Goal: Book appointment/travel/reservation

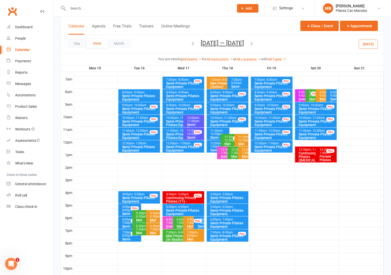
scroll to position [109, 0]
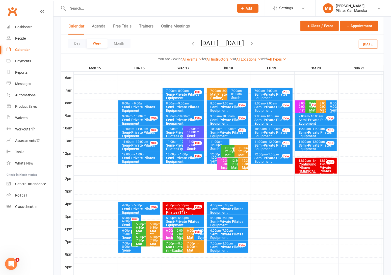
click at [255, 43] on icon "button" at bounding box center [252, 44] width 6 height 6
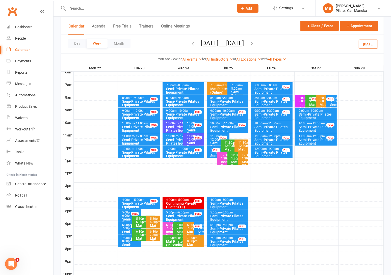
click at [271, 28] on div "Calendar Agenda Free Trials Trainers Online Meetings Class / Event Appointment" at bounding box center [222, 26] width 323 height 18
click at [254, 42] on icon "button" at bounding box center [252, 44] width 6 height 6
click at [255, 42] on icon "button" at bounding box center [252, 44] width 6 height 6
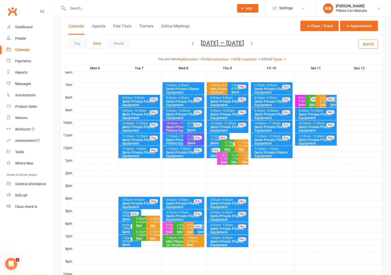
click at [254, 43] on icon "button" at bounding box center [252, 44] width 6 height 6
click at [254, 44] on icon "button" at bounding box center [252, 44] width 6 height 6
click at [255, 44] on icon "button" at bounding box center [252, 44] width 6 height 6
click at [251, 43] on icon "button" at bounding box center [252, 44] width 6 height 6
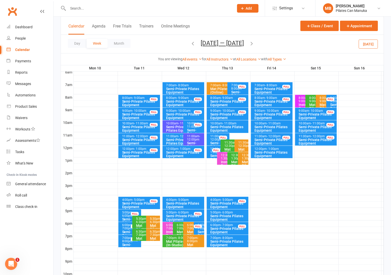
click at [254, 44] on icon "button" at bounding box center [252, 44] width 6 height 6
click at [255, 43] on icon "button" at bounding box center [252, 44] width 6 height 6
click at [254, 44] on icon "button" at bounding box center [252, 44] width 6 height 6
click at [252, 43] on icon "button" at bounding box center [252, 44] width 6 height 6
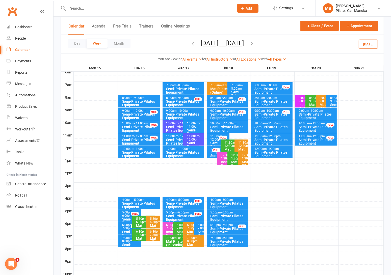
click at [253, 44] on icon "button" at bounding box center [252, 44] width 6 height 6
click at [255, 44] on icon "button" at bounding box center [252, 44] width 6 height 6
click at [225, 42] on button "[DATE] — [DATE]" at bounding box center [222, 43] width 43 height 7
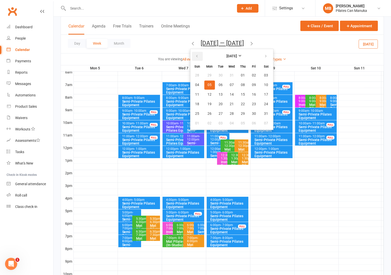
click at [197, 56] on icon "button" at bounding box center [197, 56] width 4 height 4
click at [219, 95] on span "16" at bounding box center [221, 95] width 4 height 4
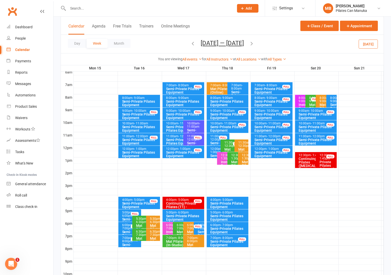
click at [252, 41] on icon "button" at bounding box center [252, 44] width 6 height 6
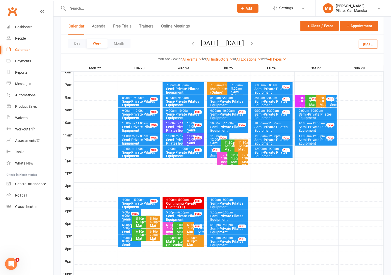
click at [254, 43] on icon "button" at bounding box center [252, 44] width 6 height 6
click at [249, 43] on span "[DATE] — [DATE] [DATE] Sun Mon Tue Wed Thu Fri Sat 31 01 02 03 04 05 06 07 08 0…" at bounding box center [222, 44] width 53 height 9
click at [255, 45] on icon "button" at bounding box center [252, 44] width 6 height 6
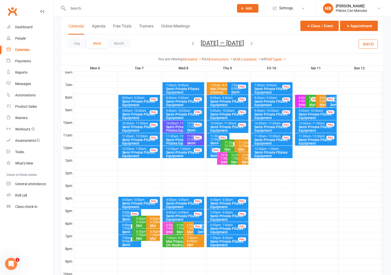
click at [216, 41] on button "[DATE] — [DATE]" at bounding box center [222, 43] width 43 height 7
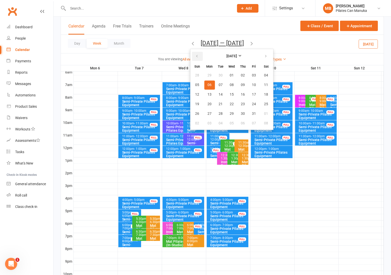
click at [198, 57] on button "button" at bounding box center [197, 56] width 11 height 9
drag, startPoint x: 219, startPoint y: 102, endPoint x: 258, endPoint y: 60, distance: 58.0
click at [219, 102] on span "23" at bounding box center [221, 104] width 4 height 4
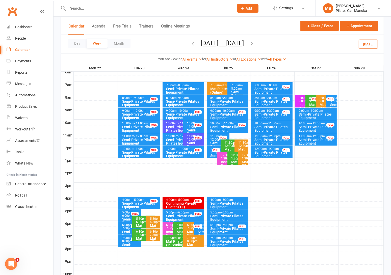
click at [255, 42] on icon "button" at bounding box center [252, 44] width 6 height 6
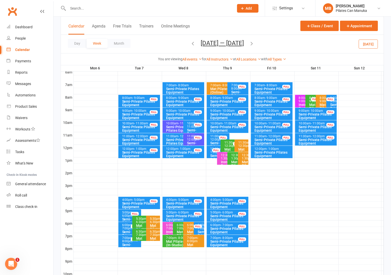
click at [221, 41] on button "[DATE] — [DATE]" at bounding box center [222, 43] width 43 height 7
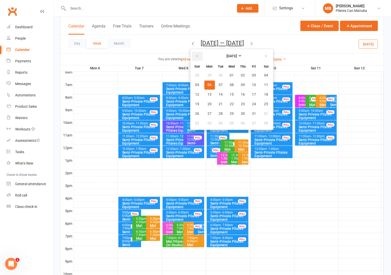
click at [200, 56] on button "button" at bounding box center [197, 56] width 11 height 9
click at [230, 93] on span "17" at bounding box center [232, 95] width 4 height 4
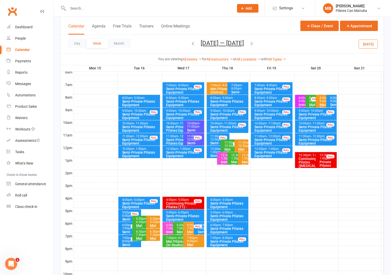
click at [253, 42] on icon "button" at bounding box center [252, 44] width 6 height 6
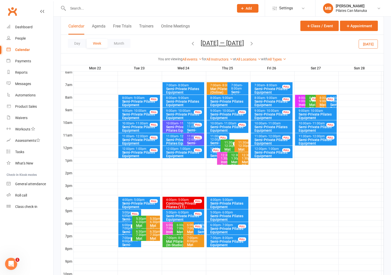
click at [253, 44] on icon "button" at bounding box center [252, 44] width 6 height 6
click at [255, 45] on icon "button" at bounding box center [252, 44] width 6 height 6
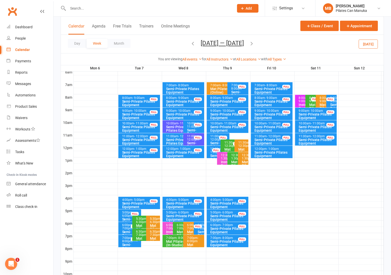
click at [254, 43] on icon "button" at bounding box center [252, 44] width 6 height 6
click at [231, 38] on div "Day Week Month [DATE] — [DATE] [DATE] Sun Mon Tue Wed Thu Fri Sat 31 01 02 03 0…" at bounding box center [222, 44] width 323 height 18
click at [232, 42] on button "[DATE] — [DATE]" at bounding box center [222, 43] width 43 height 7
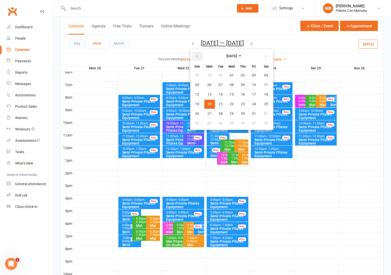
click at [198, 57] on button "button" at bounding box center [197, 56] width 11 height 9
drag, startPoint x: 227, startPoint y: 95, endPoint x: 250, endPoint y: 56, distance: 44.3
click at [230, 94] on span "17" at bounding box center [232, 95] width 4 height 4
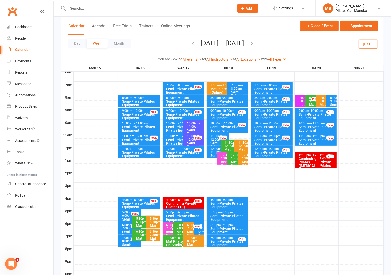
click at [255, 44] on icon "button" at bounding box center [252, 44] width 6 height 6
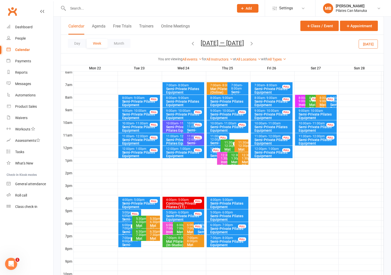
click at [255, 44] on icon "button" at bounding box center [252, 44] width 6 height 6
click at [219, 42] on button "[DATE] — [DATE]" at bounding box center [222, 43] width 43 height 7
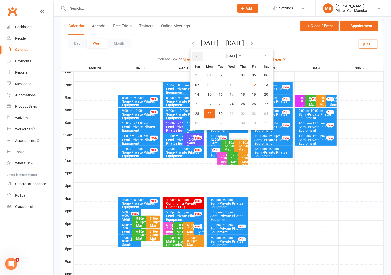
click at [195, 58] on icon "button" at bounding box center [197, 56] width 4 height 4
click at [264, 57] on icon "button" at bounding box center [266, 56] width 4 height 4
click at [227, 92] on button "17" at bounding box center [232, 94] width 11 height 9
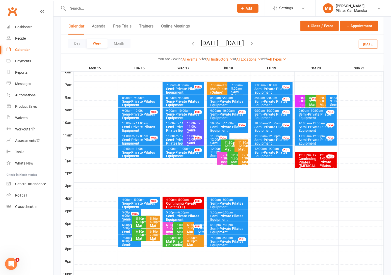
click at [254, 43] on icon "button" at bounding box center [252, 44] width 6 height 6
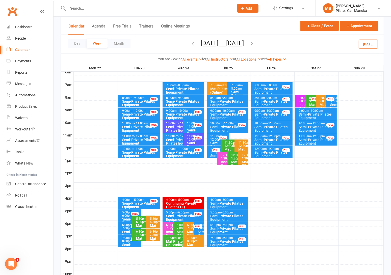
click at [254, 43] on icon "button" at bounding box center [252, 44] width 6 height 6
click at [196, 45] on span "[DATE] — [DATE] [DATE] Sun Mon Tue Wed Thu Fri Sat 31 01 02 03 04 05 06 07 08 0…" at bounding box center [222, 44] width 53 height 9
click at [176, 124] on div "10:00am - 11:00am" at bounding box center [182, 123] width 32 height 3
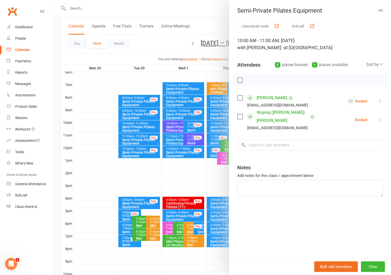
click at [155, 40] on div at bounding box center [223, 137] width 338 height 275
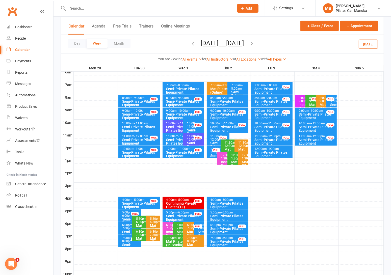
click at [224, 44] on button "[DATE] — [DATE]" at bounding box center [222, 43] width 43 height 7
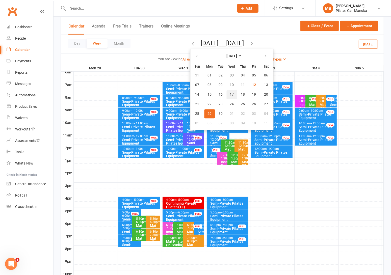
click at [227, 92] on button "17" at bounding box center [232, 94] width 11 height 9
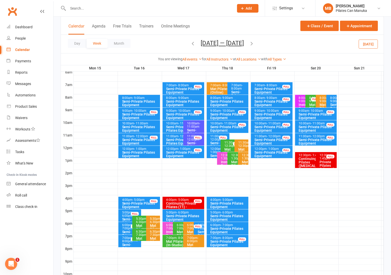
click at [255, 44] on icon "button" at bounding box center [252, 44] width 6 height 6
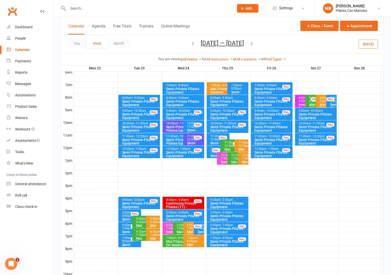
click at [176, 132] on div "Semi-Private Pilates Equipment" at bounding box center [182, 128] width 32 height 7
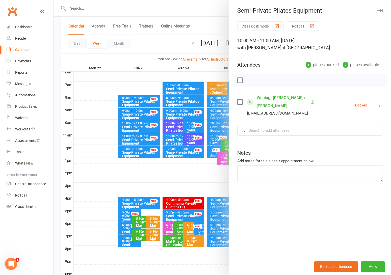
click at [167, 31] on div at bounding box center [223, 137] width 338 height 275
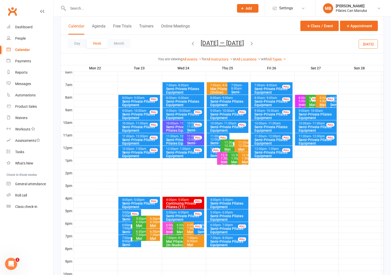
click at [174, 140] on div "Semi-Private Pilates Equipment" at bounding box center [182, 141] width 32 height 7
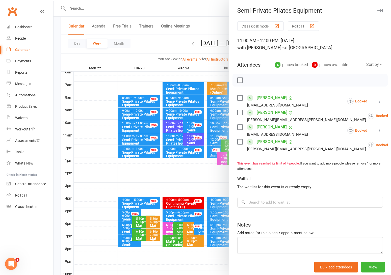
click at [159, 42] on div at bounding box center [223, 137] width 338 height 275
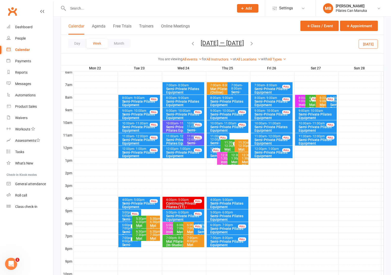
click at [222, 45] on button "[DATE] — [DATE]" at bounding box center [222, 43] width 43 height 7
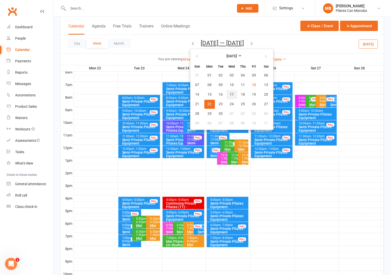
click at [231, 91] on button "17" at bounding box center [232, 94] width 11 height 9
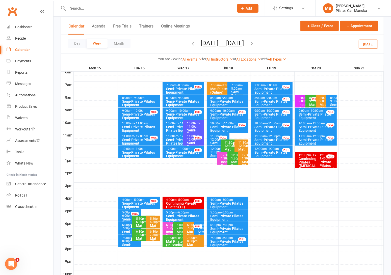
click at [255, 43] on icon "button" at bounding box center [252, 44] width 6 height 6
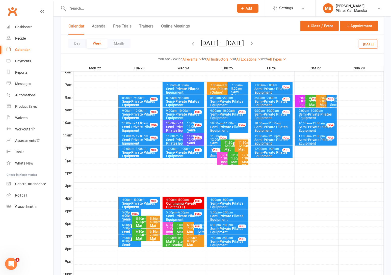
click at [235, 44] on button "[DATE] — [DATE]" at bounding box center [222, 43] width 43 height 7
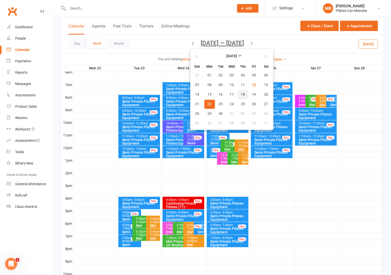
click at [241, 94] on span "18" at bounding box center [243, 95] width 4 height 4
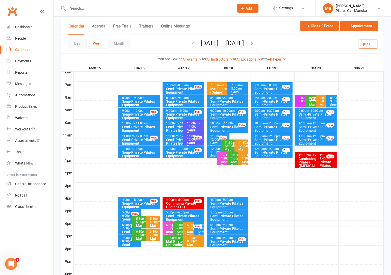
click at [254, 42] on icon "button" at bounding box center [252, 44] width 6 height 6
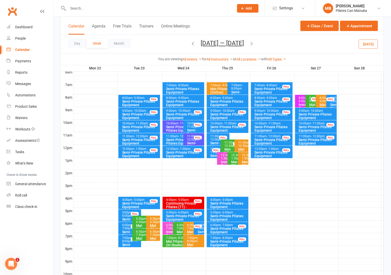
click at [254, 42] on icon "button" at bounding box center [252, 44] width 6 height 6
click at [255, 44] on icon "button" at bounding box center [252, 44] width 6 height 6
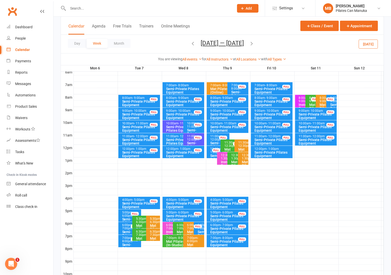
click at [228, 44] on button "[DATE] — [DATE]" at bounding box center [222, 43] width 43 height 7
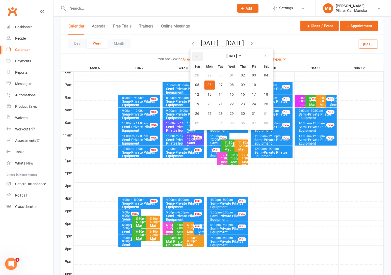
click at [199, 58] on button "button" at bounding box center [197, 56] width 11 height 9
click at [242, 93] on span "18" at bounding box center [243, 95] width 4 height 4
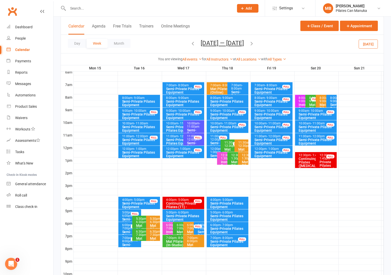
click at [254, 44] on icon "button" at bounding box center [252, 44] width 6 height 6
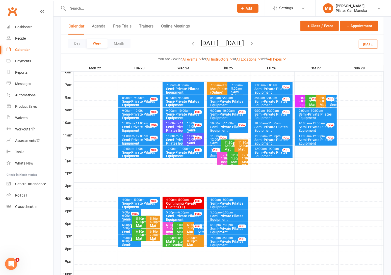
click at [254, 44] on icon "button" at bounding box center [252, 44] width 6 height 6
click at [255, 43] on icon "button" at bounding box center [252, 44] width 6 height 6
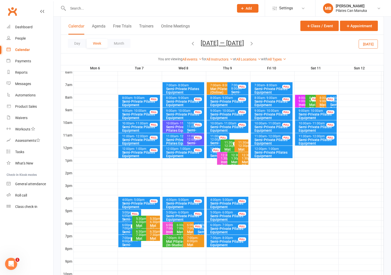
click at [238, 44] on button "[DATE] — [DATE]" at bounding box center [222, 43] width 43 height 7
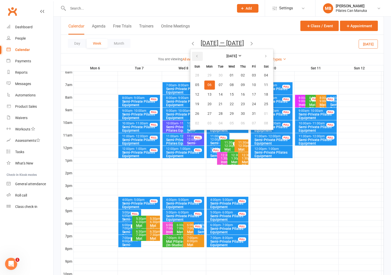
drag, startPoint x: 194, startPoint y: 54, endPoint x: 240, endPoint y: 68, distance: 48.1
click at [194, 54] on button "button" at bounding box center [197, 56] width 11 height 9
click at [241, 93] on span "18" at bounding box center [243, 95] width 4 height 4
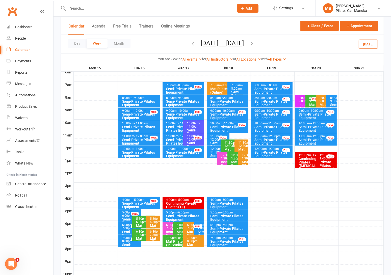
click at [254, 44] on icon "button" at bounding box center [252, 44] width 6 height 6
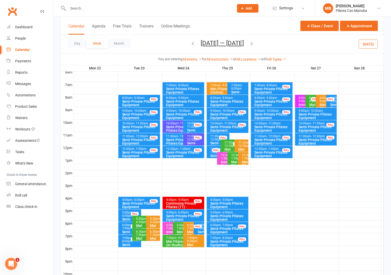
click at [254, 43] on icon "button" at bounding box center [252, 44] width 6 height 6
click at [232, 44] on button "[DATE] — [DATE]" at bounding box center [222, 43] width 43 height 7
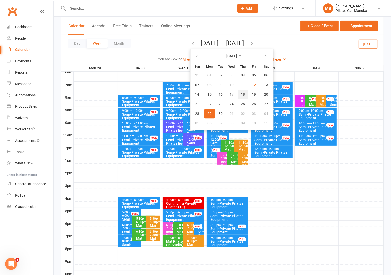
click at [241, 95] on span "18" at bounding box center [243, 95] width 4 height 4
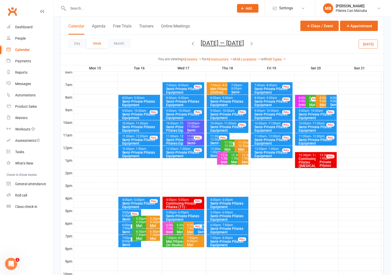
click at [253, 44] on icon "button" at bounding box center [252, 44] width 6 height 6
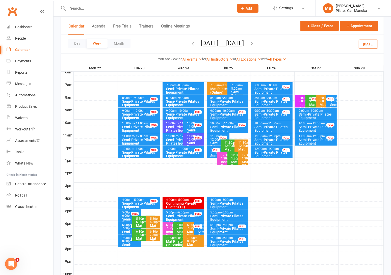
click at [255, 43] on icon "button" at bounding box center [252, 44] width 6 height 6
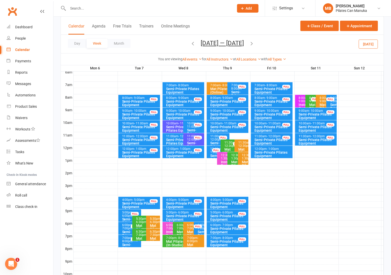
click at [227, 44] on button "[DATE] — [DATE]" at bounding box center [222, 43] width 43 height 7
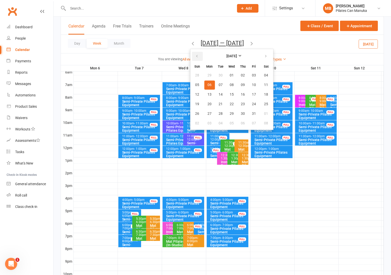
click at [199, 57] on button "button" at bounding box center [197, 56] width 11 height 9
click at [242, 93] on span "18" at bounding box center [243, 95] width 4 height 4
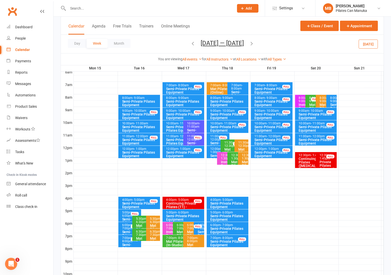
click at [254, 43] on icon "button" at bounding box center [252, 44] width 6 height 6
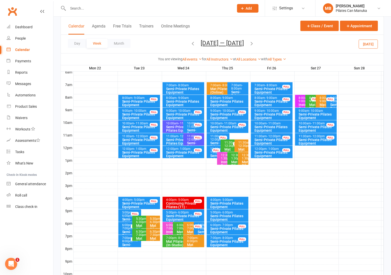
click at [254, 44] on icon "button" at bounding box center [252, 44] width 6 height 6
click at [255, 42] on icon "button" at bounding box center [252, 44] width 6 height 6
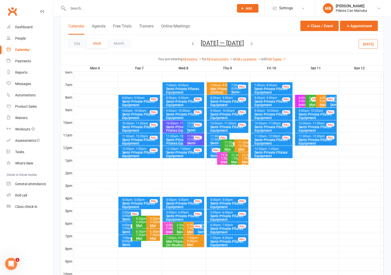
click at [218, 42] on button "[DATE] — [DATE]" at bounding box center [222, 43] width 43 height 7
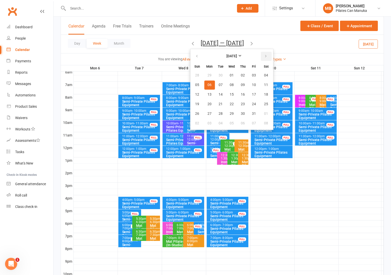
click at [264, 56] on icon "button" at bounding box center [266, 56] width 4 height 4
click at [253, 77] on span "05" at bounding box center [254, 76] width 4 height 4
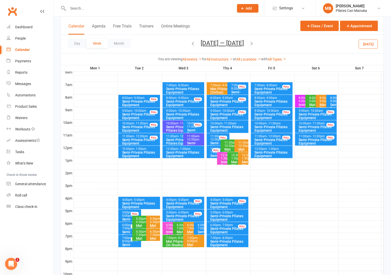
click at [252, 43] on icon "button" at bounding box center [252, 44] width 6 height 6
click at [254, 43] on icon "button" at bounding box center [252, 44] width 6 height 6
click at [234, 41] on button "[DATE] — [DATE]" at bounding box center [222, 43] width 43 height 7
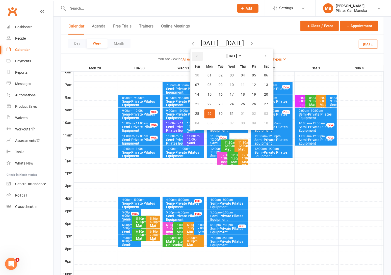
click at [195, 56] on icon "button" at bounding box center [197, 56] width 4 height 4
drag, startPoint x: 253, startPoint y: 85, endPoint x: 257, endPoint y: 63, distance: 22.9
click at [260, 85] on button "13" at bounding box center [266, 85] width 13 height 9
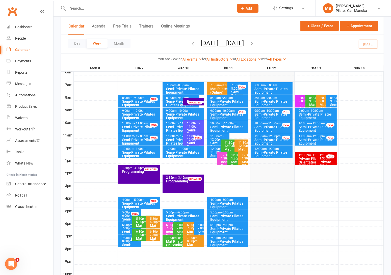
click at [252, 44] on icon "button" at bounding box center [252, 44] width 6 height 6
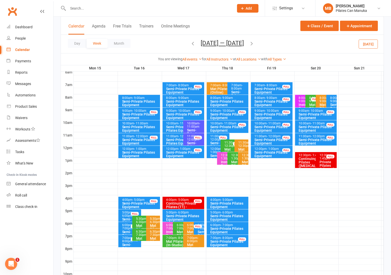
click at [252, 44] on icon "button" at bounding box center [252, 44] width 6 height 6
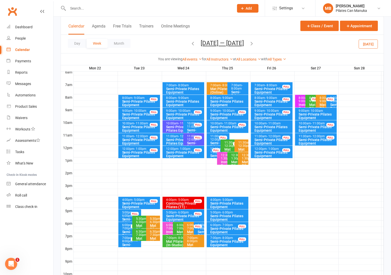
click at [253, 44] on icon "button" at bounding box center [252, 44] width 6 height 6
click at [249, 44] on span "[DATE] — [DATE] [DATE] Sun Mon Tue Wed Thu Fri Sat 31 01 02 03 04 05 06 07 08 0…" at bounding box center [222, 44] width 53 height 9
click at [255, 44] on icon "button" at bounding box center [252, 44] width 6 height 6
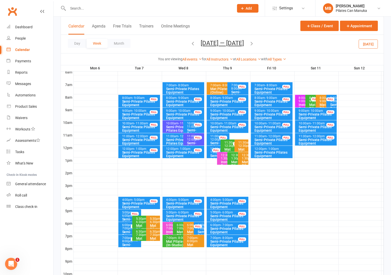
click at [229, 41] on button "[DATE] — [DATE]" at bounding box center [222, 43] width 43 height 7
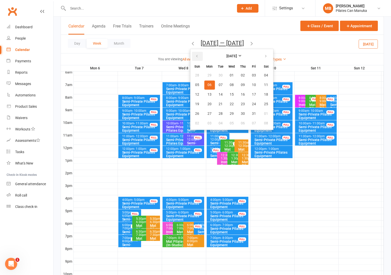
click at [198, 54] on button "button" at bounding box center [197, 56] width 11 height 9
click at [255, 82] on button "12" at bounding box center [254, 85] width 11 height 9
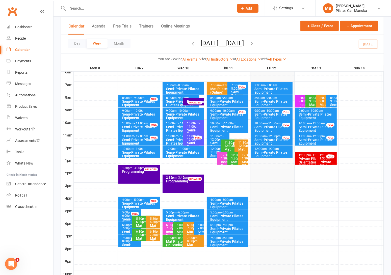
click at [323, 113] on div "Semi-Private Pilates Equipment" at bounding box center [317, 116] width 37 height 7
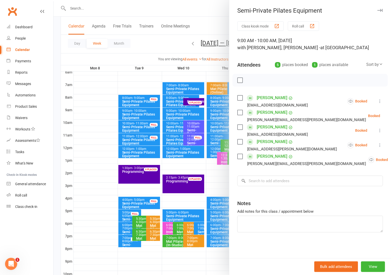
click at [184, 27] on div at bounding box center [223, 137] width 338 height 275
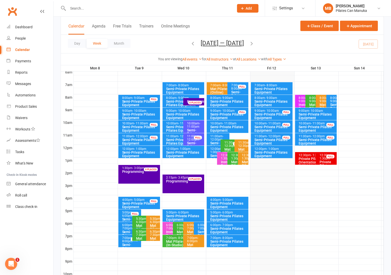
click at [251, 41] on icon "button" at bounding box center [252, 44] width 6 height 6
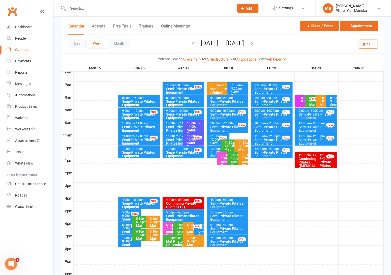
click at [253, 43] on icon "button" at bounding box center [252, 44] width 6 height 6
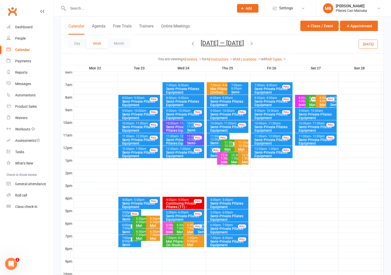
click at [190, 45] on icon "button" at bounding box center [193, 44] width 6 height 6
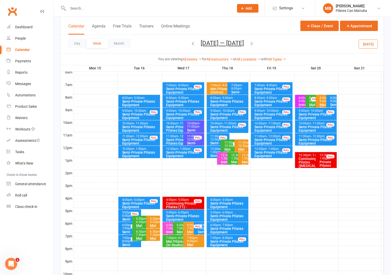
click at [140, 99] on span "- 9:00am" at bounding box center [139, 98] width 12 height 4
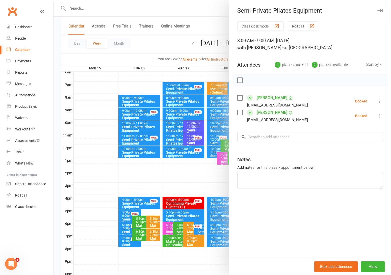
click at [139, 131] on div at bounding box center [223, 137] width 338 height 275
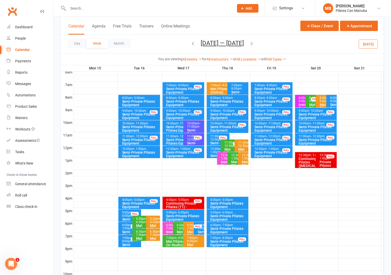
click at [144, 155] on div "Semi-Private Pilates Equipment" at bounding box center [140, 154] width 37 height 7
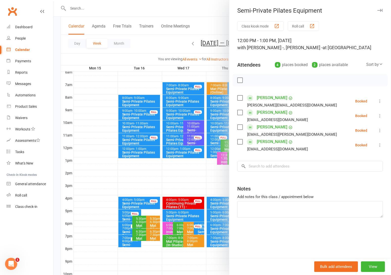
click at [145, 153] on div at bounding box center [223, 137] width 338 height 275
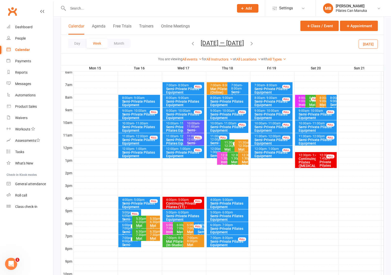
click at [255, 42] on icon "button" at bounding box center [252, 44] width 6 height 6
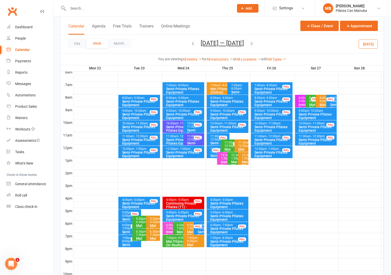
click at [190, 44] on icon "button" at bounding box center [193, 44] width 6 height 6
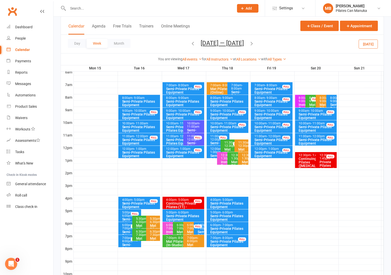
click at [190, 43] on icon "button" at bounding box center [193, 44] width 6 height 6
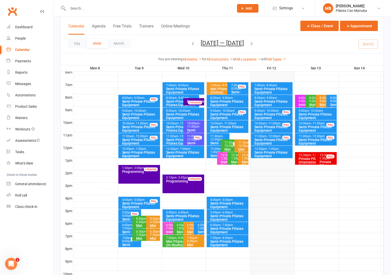
click at [252, 41] on icon "button" at bounding box center [252, 44] width 6 height 6
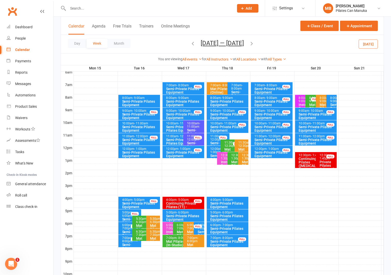
click at [142, 128] on div "Semi-Private Pilates Equipment" at bounding box center [140, 128] width 37 height 7
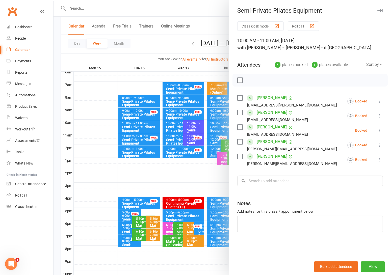
click at [136, 130] on div at bounding box center [223, 137] width 338 height 275
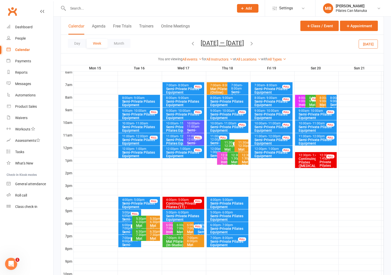
click at [142, 130] on div "Semi-Private Pilates Equipment" at bounding box center [140, 128] width 37 height 7
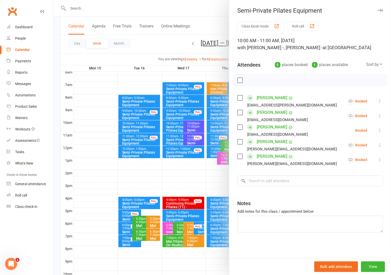
click at [144, 128] on div at bounding box center [223, 137] width 338 height 275
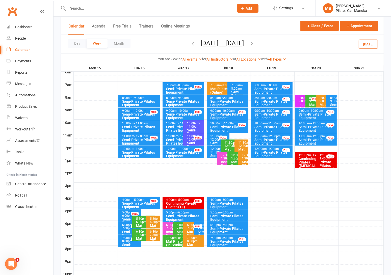
click at [146, 152] on div "Semi-Private Pilates Equipment" at bounding box center [140, 154] width 37 height 7
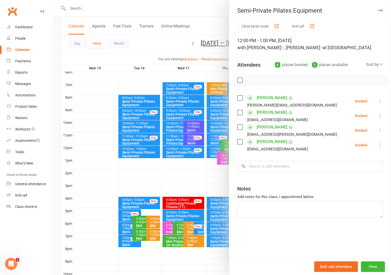
click at [148, 155] on div at bounding box center [223, 137] width 338 height 275
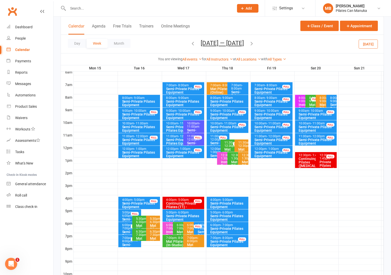
click at [140, 153] on div "Semi-Private Pilates Equipment" at bounding box center [140, 154] width 37 height 7
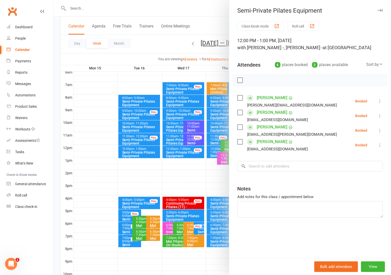
click at [140, 124] on div at bounding box center [223, 137] width 338 height 275
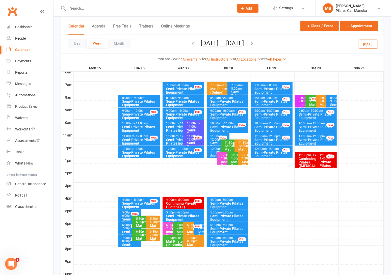
click at [143, 126] on div "Semi-Private Pilates Equipment" at bounding box center [140, 128] width 37 height 7
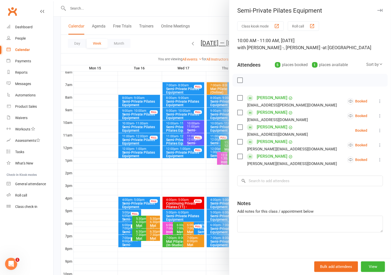
click at [143, 126] on div at bounding box center [223, 137] width 338 height 275
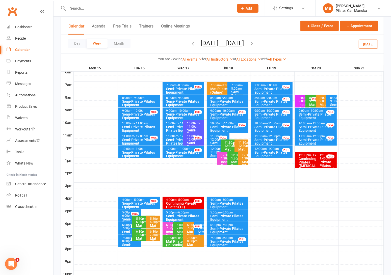
click at [172, 137] on div "11:00am - 12:00pm" at bounding box center [182, 136] width 32 height 3
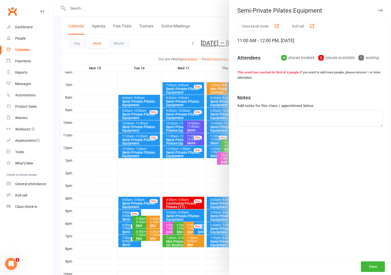
click at [172, 137] on div at bounding box center [223, 137] width 338 height 275
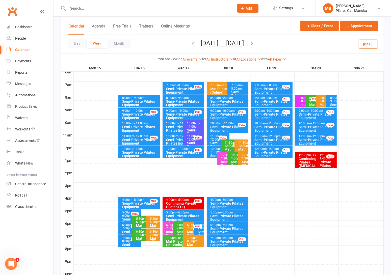
click at [194, 215] on div "Semi-Private Pilates Equipment" at bounding box center [184, 218] width 37 height 7
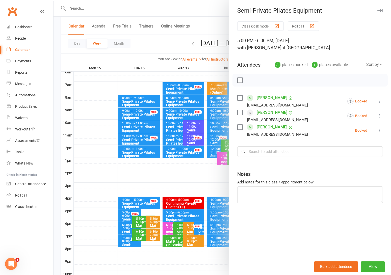
click at [156, 42] on div at bounding box center [223, 137] width 338 height 275
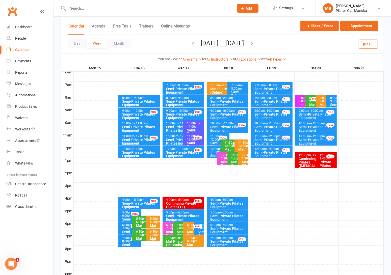
click at [258, 41] on div "Day Week Month [DATE] — [DATE] [DATE] Sun Mon Tue Wed Thu Fri Sat 31 01 02 03 0…" at bounding box center [222, 44] width 323 height 18
click at [254, 43] on icon "button" at bounding box center [252, 44] width 6 height 6
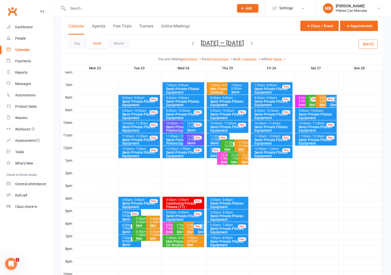
click at [191, 45] on icon "button" at bounding box center [193, 44] width 6 height 6
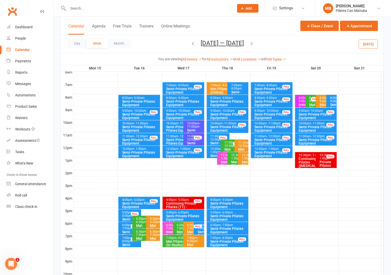
click at [212, 152] on div "12:00pm - 1:00pm" at bounding box center [216, 151] width 11 height 7
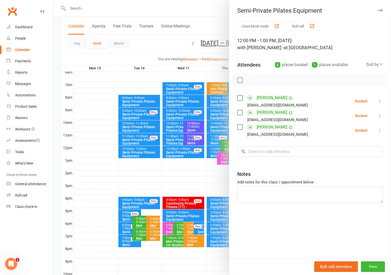
click at [168, 47] on div at bounding box center [223, 137] width 338 height 275
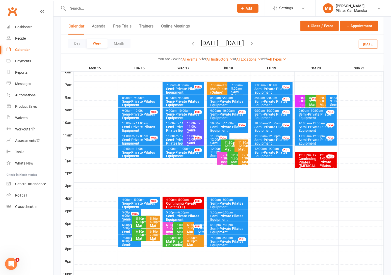
click at [238, 228] on div "Semi-Private Pilates Equipment" at bounding box center [229, 230] width 37 height 7
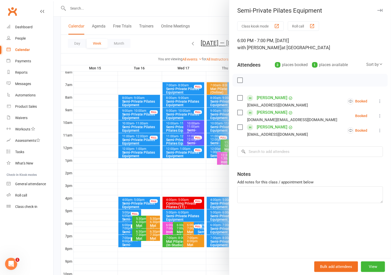
drag, startPoint x: 160, startPoint y: 40, endPoint x: 166, endPoint y: 42, distance: 6.1
click at [163, 38] on div at bounding box center [223, 137] width 338 height 275
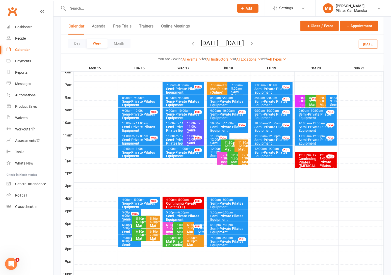
click at [254, 43] on icon "button" at bounding box center [252, 44] width 6 height 6
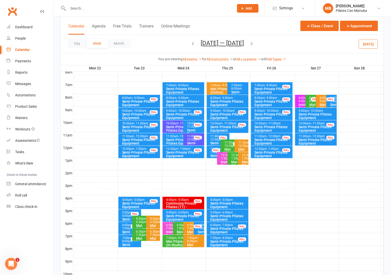
click at [171, 138] on div "Semi-Private Pilates Equipment" at bounding box center [182, 141] width 32 height 7
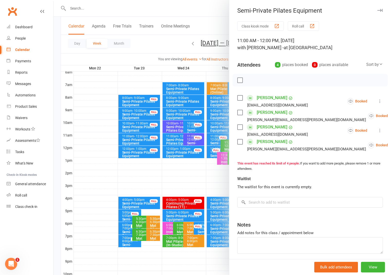
click at [175, 149] on div at bounding box center [223, 137] width 338 height 275
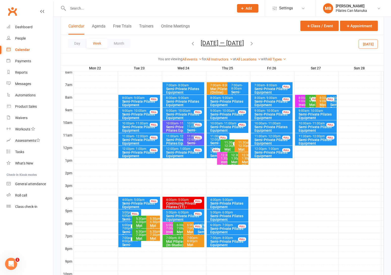
click at [175, 148] on div "12:00pm - 1:00pm" at bounding box center [184, 149] width 37 height 3
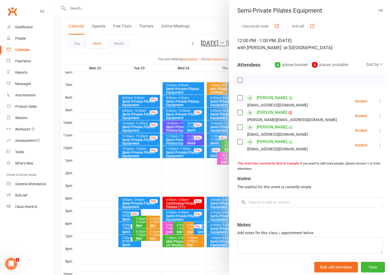
click at [175, 147] on div at bounding box center [223, 137] width 338 height 275
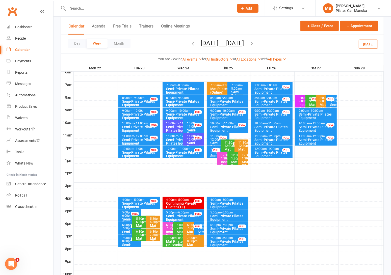
click at [277, 126] on div "Semi-Private Pilates Equipment" at bounding box center [273, 128] width 37 height 7
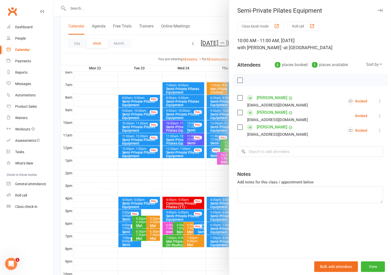
click at [185, 44] on div at bounding box center [223, 137] width 338 height 275
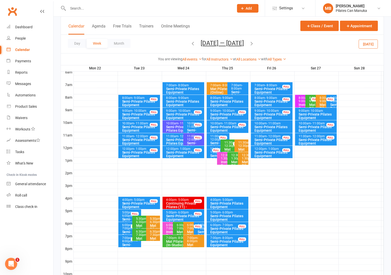
click at [254, 45] on icon "button" at bounding box center [252, 44] width 6 height 6
click at [190, 43] on icon "button" at bounding box center [193, 44] width 6 height 6
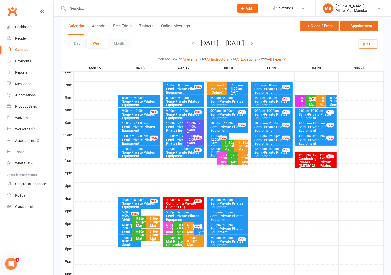
click at [254, 42] on icon "button" at bounding box center [252, 44] width 6 height 6
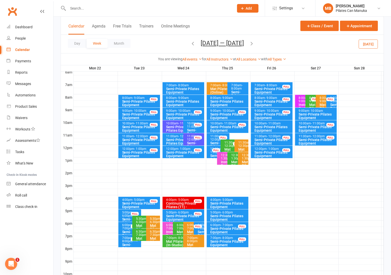
click at [266, 127] on div "Semi-Private Pilates Equipment" at bounding box center [273, 128] width 37 height 7
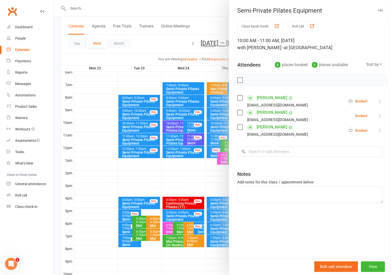
click at [156, 48] on div at bounding box center [223, 137] width 338 height 275
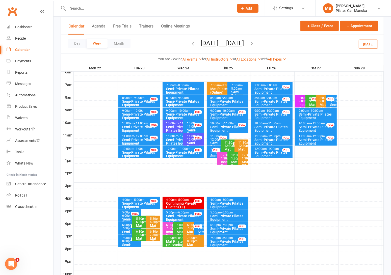
click at [274, 124] on span "- 11:00am" at bounding box center [274, 124] width 14 height 4
